Goal: Task Accomplishment & Management: Manage account settings

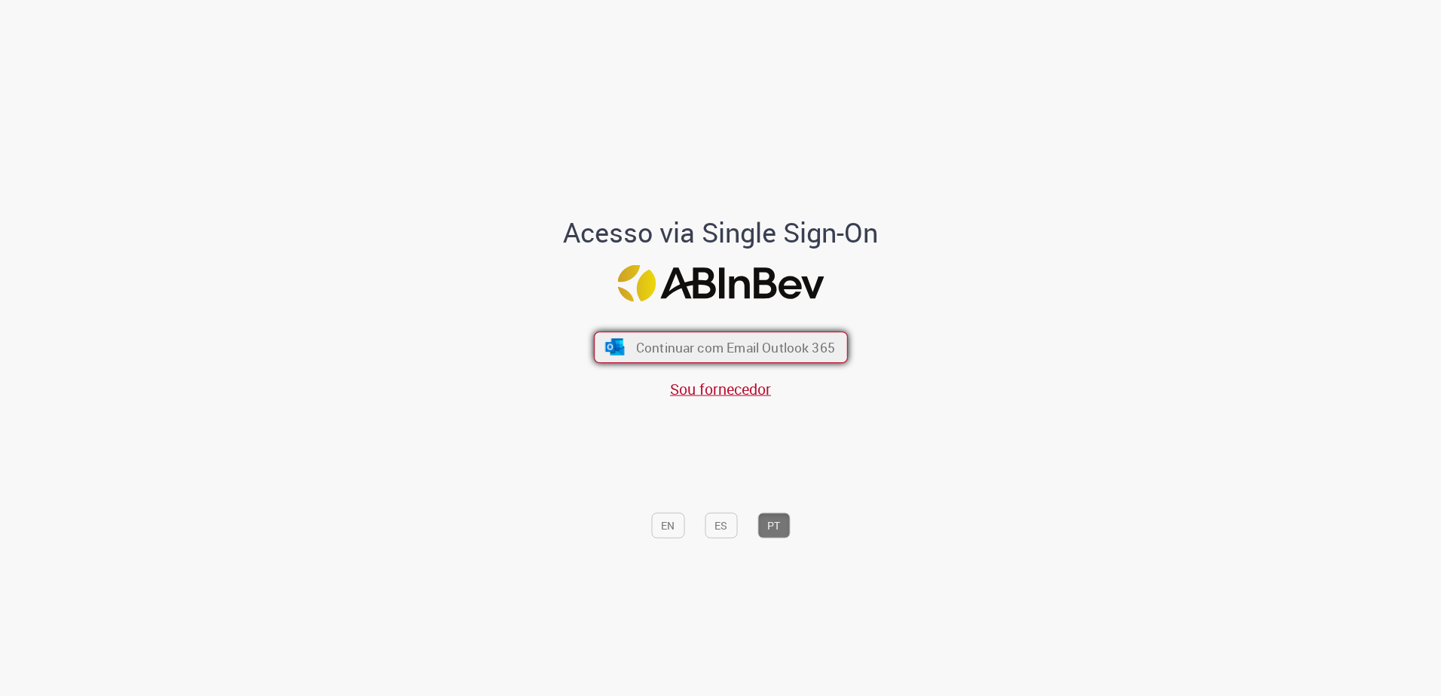
click at [736, 332] on button "Continuar com Email Outlook 365" at bounding box center [721, 348] width 254 height 32
click at [748, 389] on span "Sou fornecedor" at bounding box center [720, 389] width 101 height 20
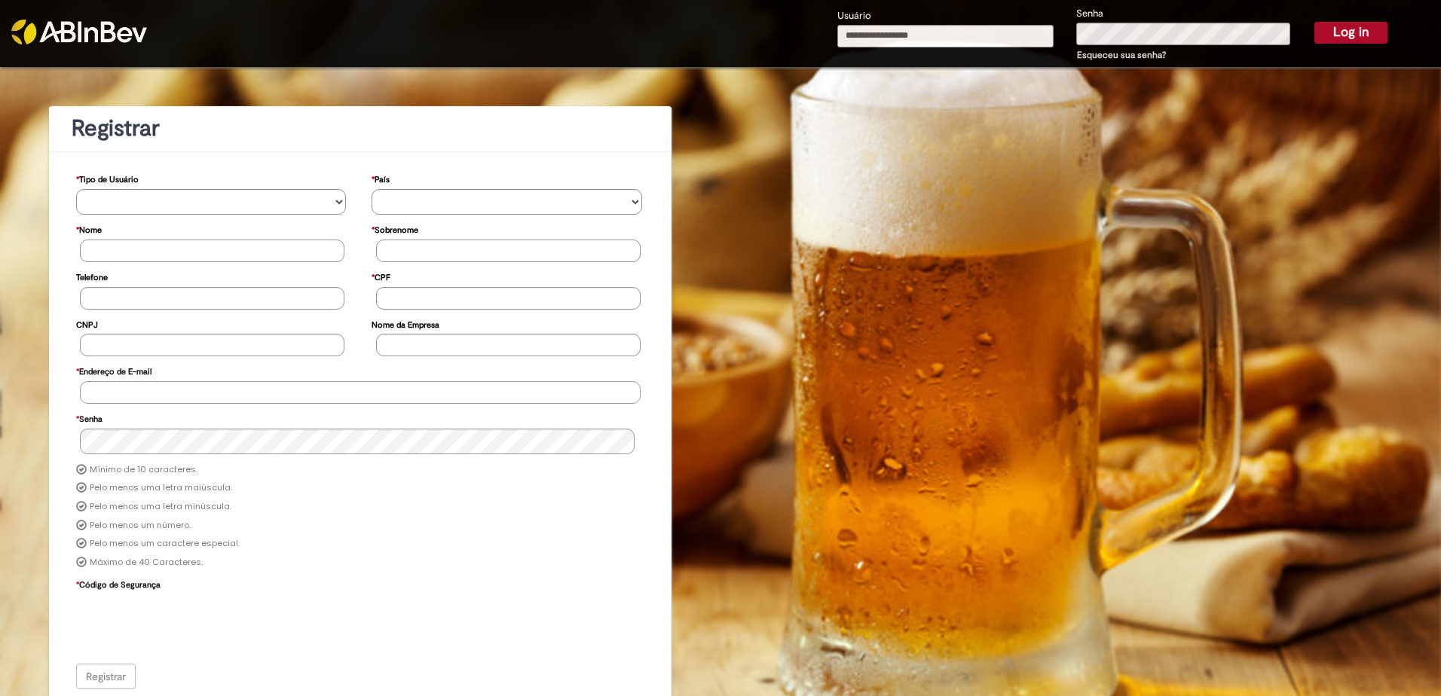
type input "**********"
click at [1354, 32] on button "Log in" at bounding box center [1350, 32] width 73 height 21
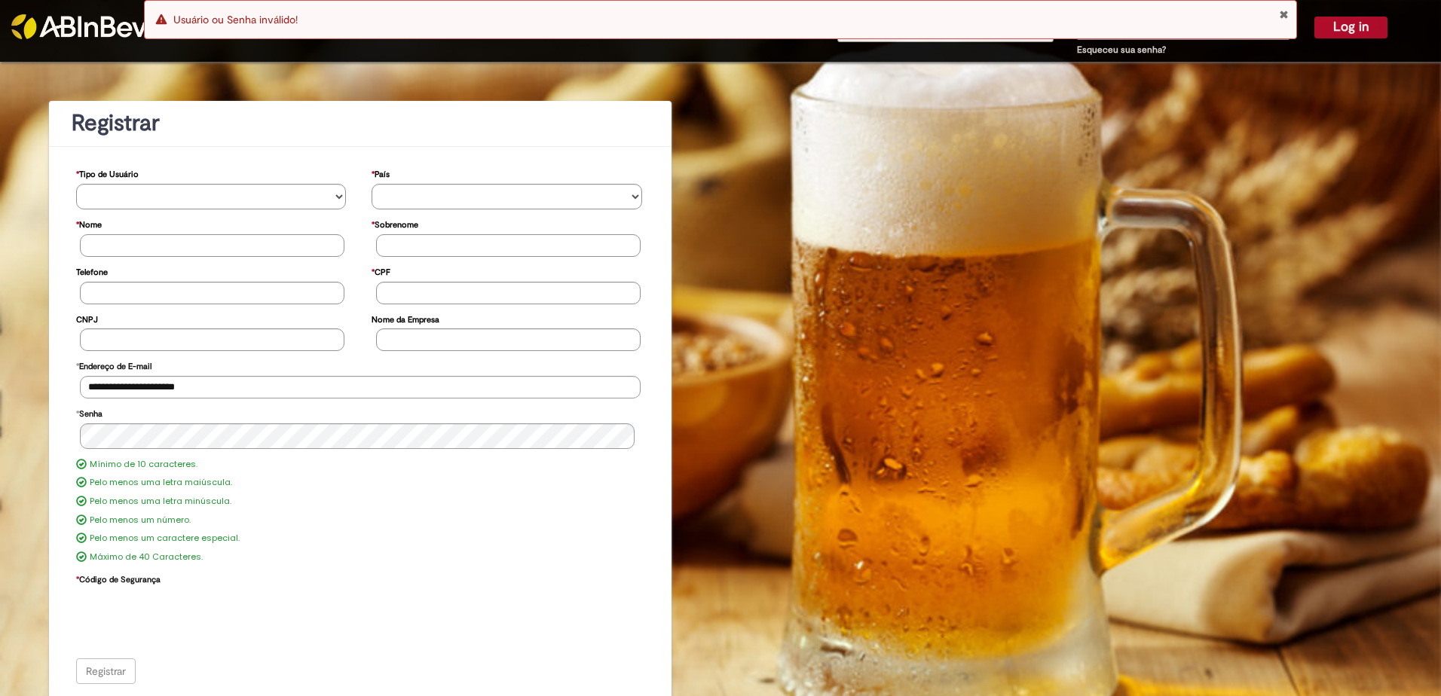
scroll to position [8, 0]
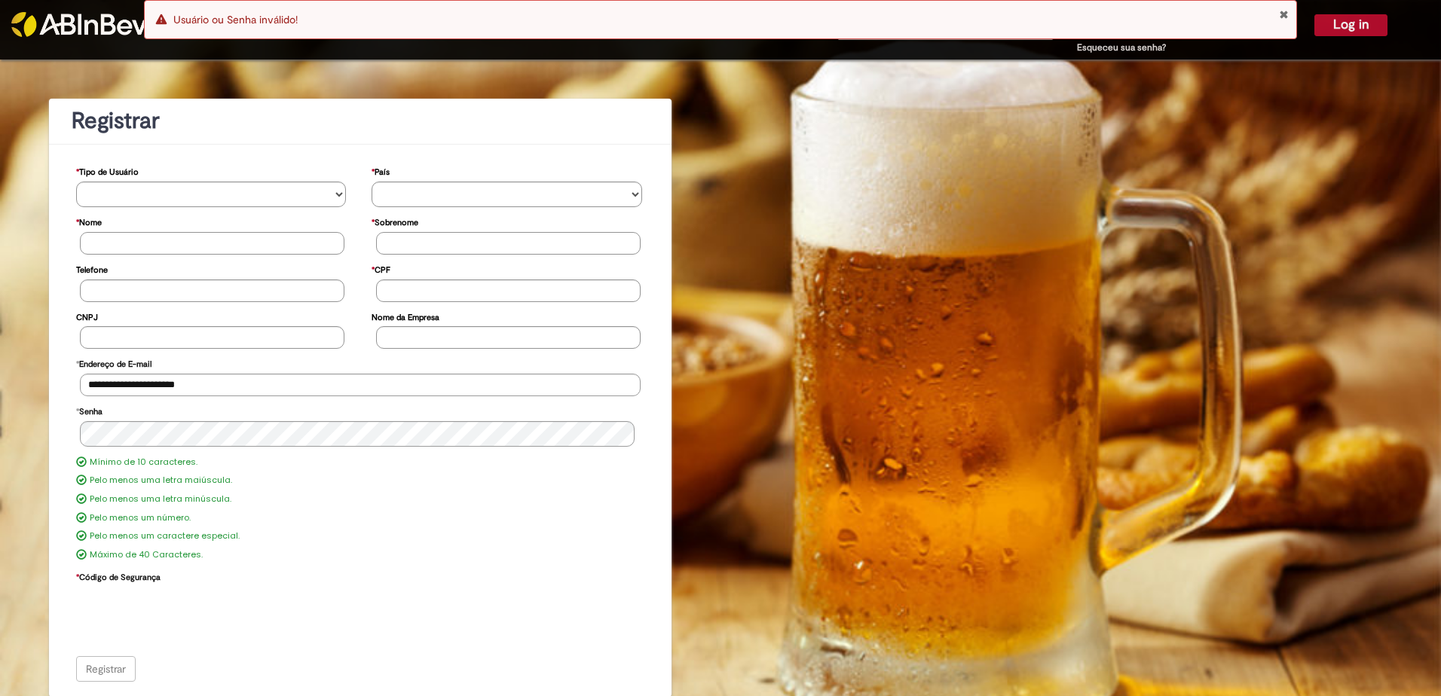
click at [1284, 11] on button "Close Notification" at bounding box center [1284, 14] width 10 height 12
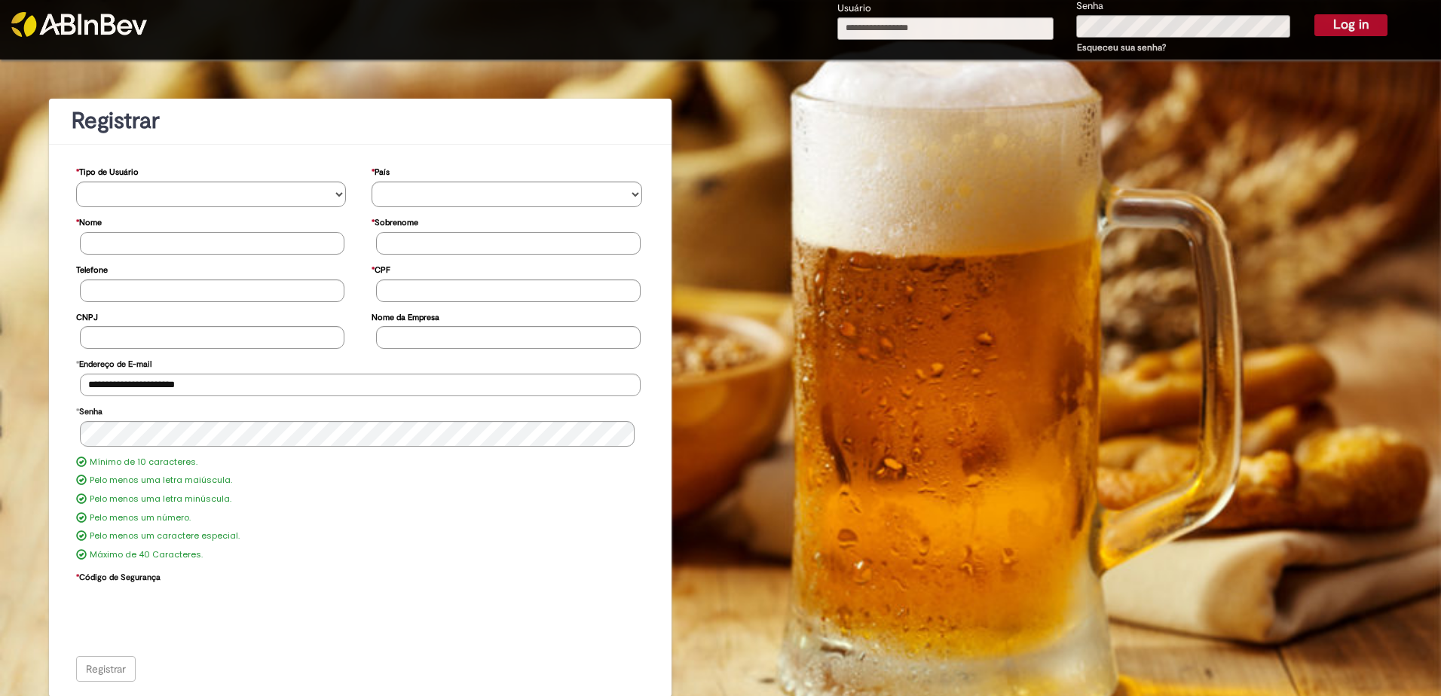
drag, startPoint x: 999, startPoint y: 19, endPoint x: 983, endPoint y: 22, distance: 16.9
click at [998, 19] on div "Error Usuário ou Senha inválido!" at bounding box center [720, 19] width 1153 height 39
click at [932, 23] on input "Usuário" at bounding box center [945, 28] width 216 height 23
type input "**********"
click at [1350, 28] on button "Log in" at bounding box center [1350, 24] width 73 height 21
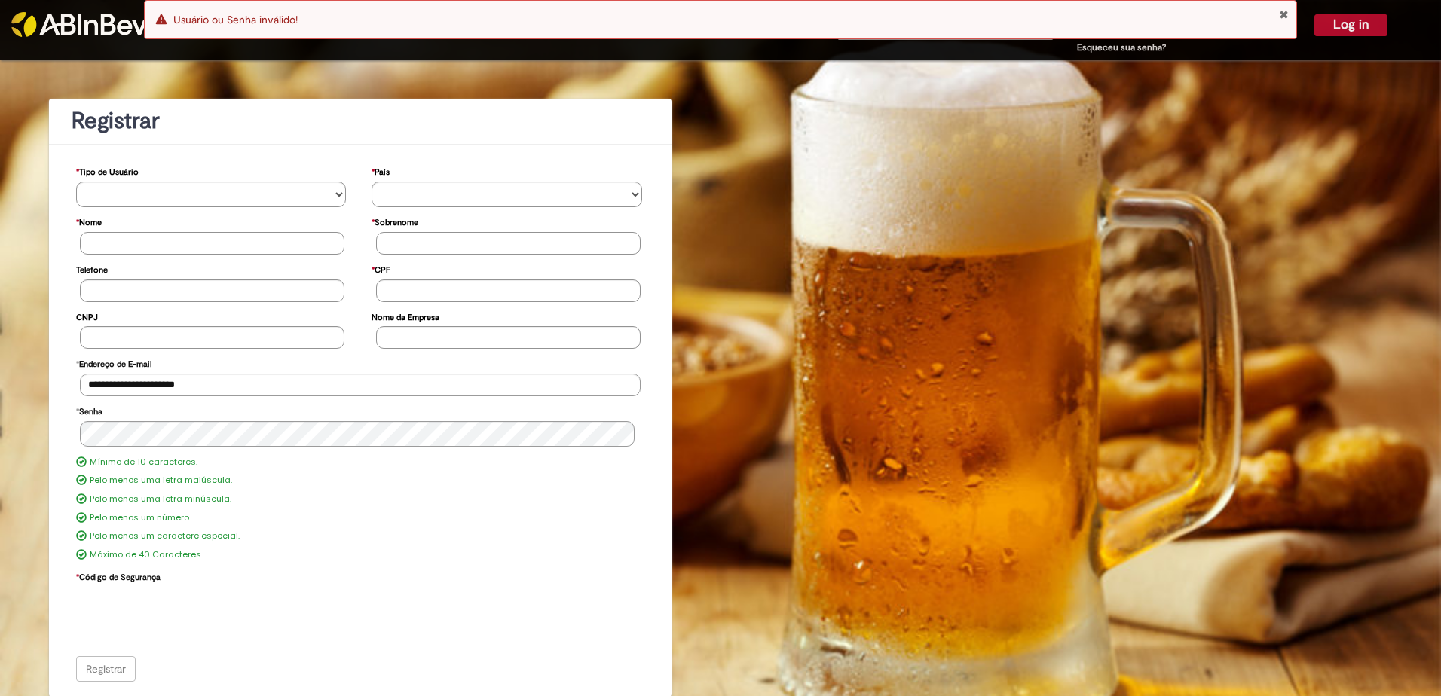
click at [1283, 8] on div "Error Usuário ou Senha inválido!" at bounding box center [720, 19] width 1153 height 39
click at [1106, 49] on link "Esqueceu sua senha?" at bounding box center [1121, 47] width 89 height 12
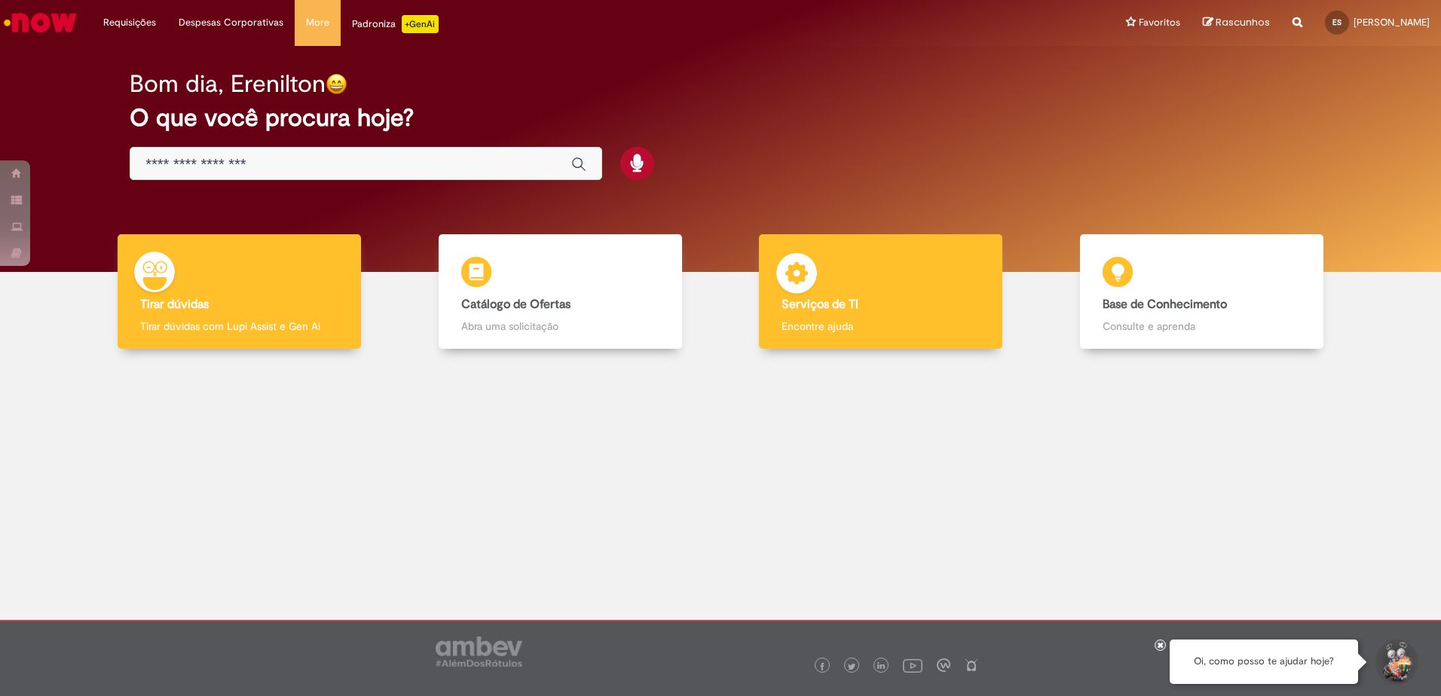
click at [838, 273] on div "Serviços de TI Serviços de TI Encontre ajuda" at bounding box center [880, 291] width 243 height 115
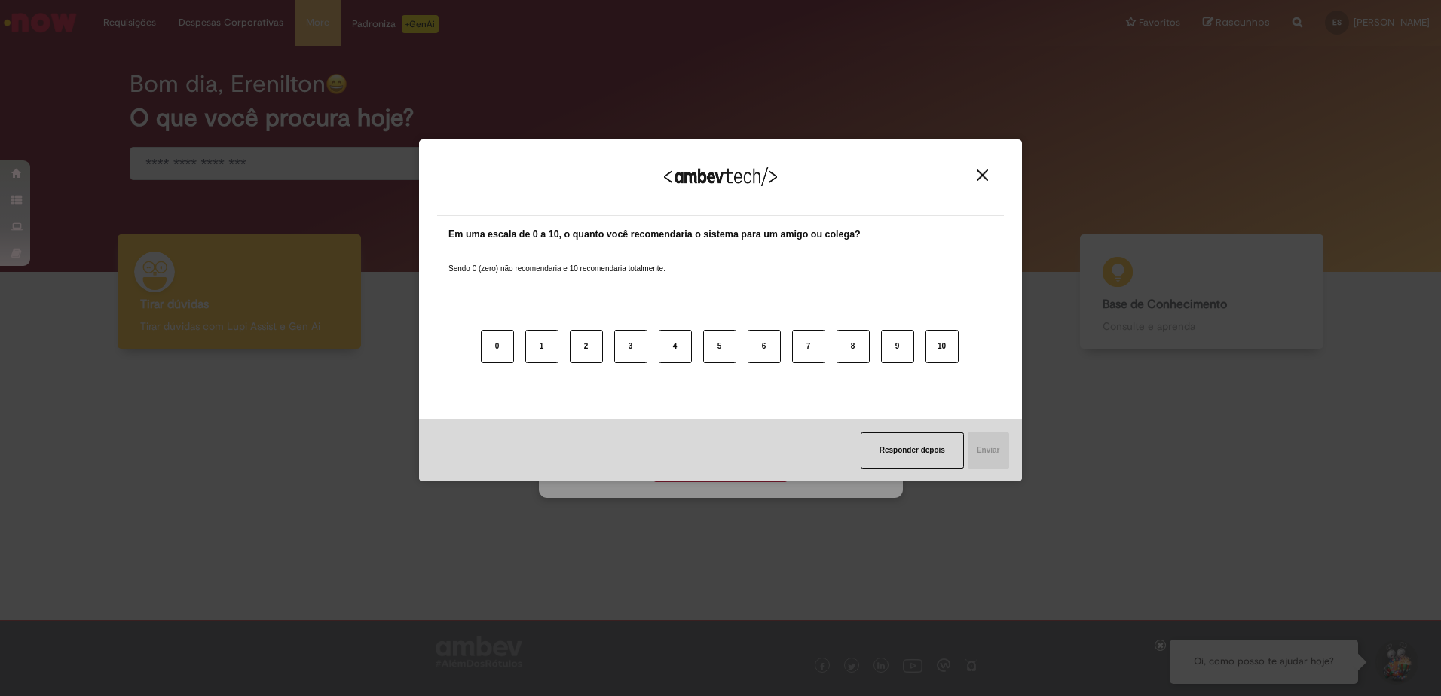
drag, startPoint x: 742, startPoint y: 459, endPoint x: 734, endPoint y: 460, distance: 7.6
click at [741, 459] on div "Responder depois Enviar" at bounding box center [720, 450] width 603 height 63
click at [848, 344] on button "8" at bounding box center [853, 346] width 33 height 33
click at [993, 447] on button "Enviar" at bounding box center [987, 451] width 43 height 36
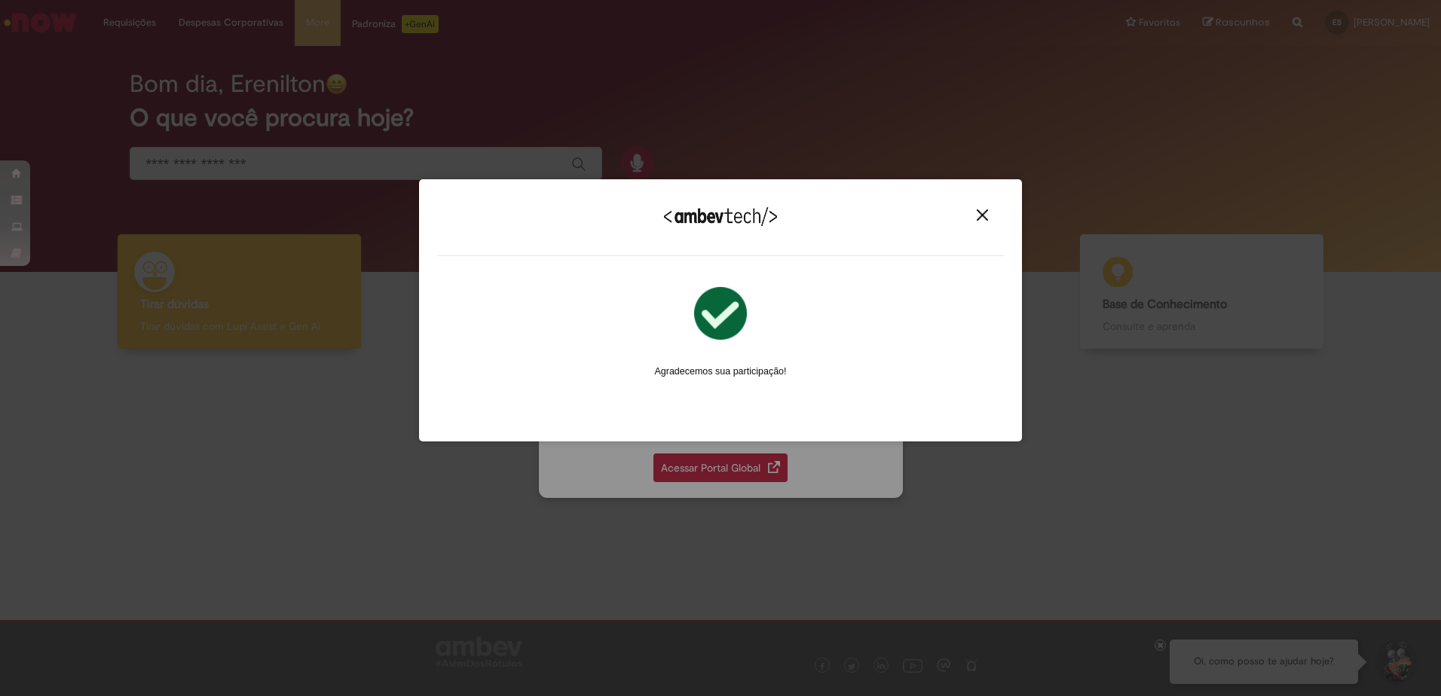
click at [980, 216] on img "Close" at bounding box center [982, 215] width 11 height 11
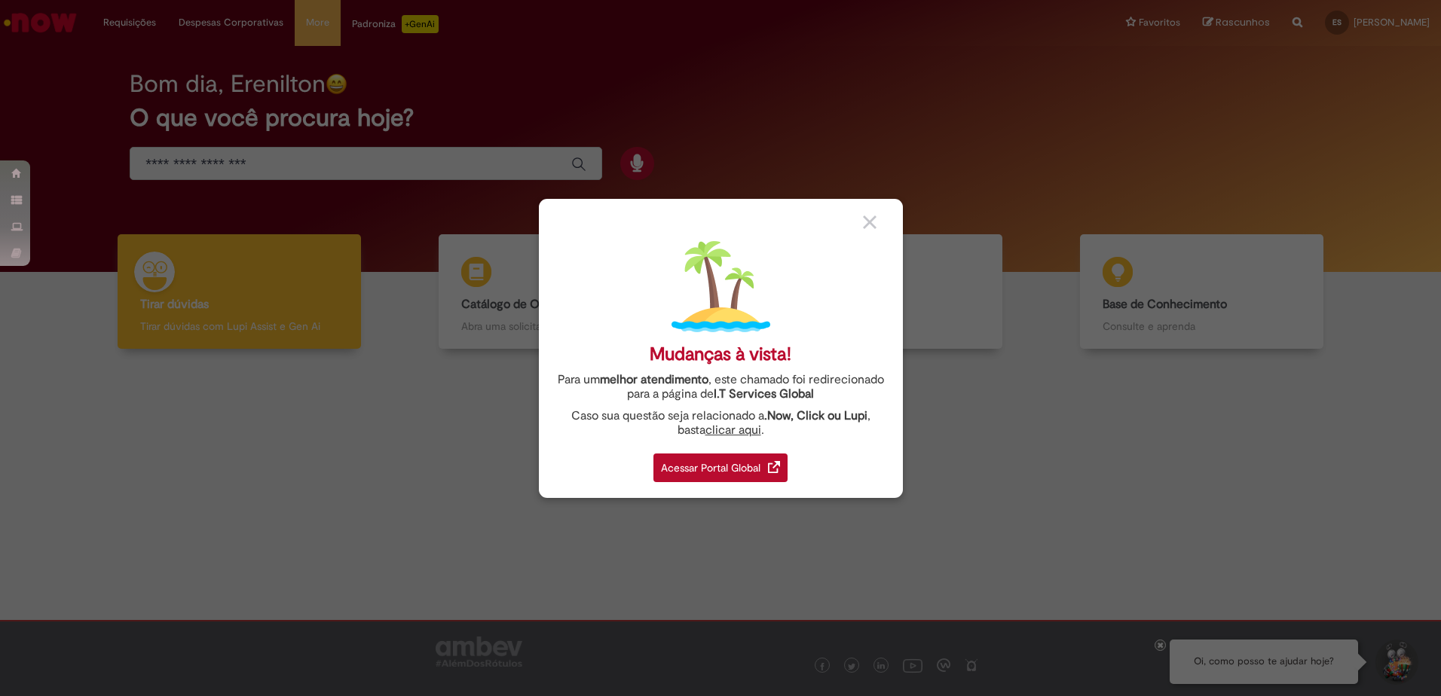
drag, startPoint x: 702, startPoint y: 462, endPoint x: 737, endPoint y: 460, distance: 34.7
click at [701, 462] on div "Acessar Portal Global" at bounding box center [720, 468] width 134 height 29
